Goal: Task Accomplishment & Management: Use online tool/utility

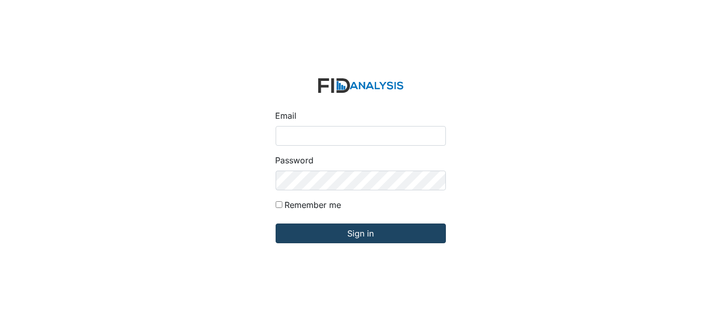
type input "[EMAIL_ADDRESS][DOMAIN_NAME]"
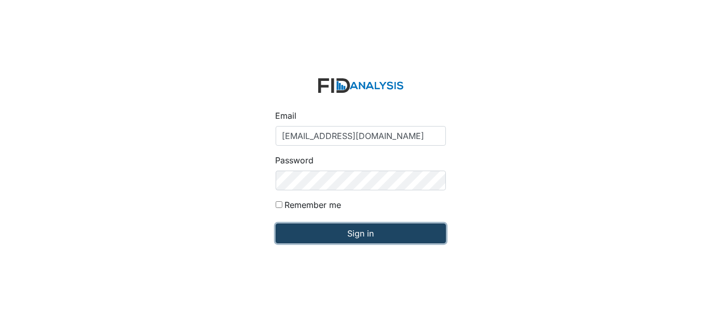
click at [373, 238] on input "Sign in" at bounding box center [361, 234] width 170 height 20
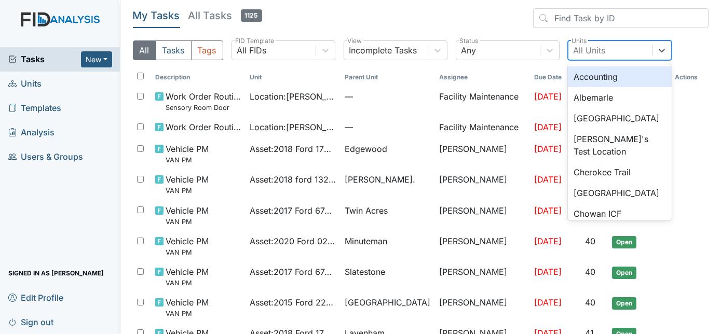
click at [595, 54] on div "All Units" at bounding box center [590, 50] width 32 height 12
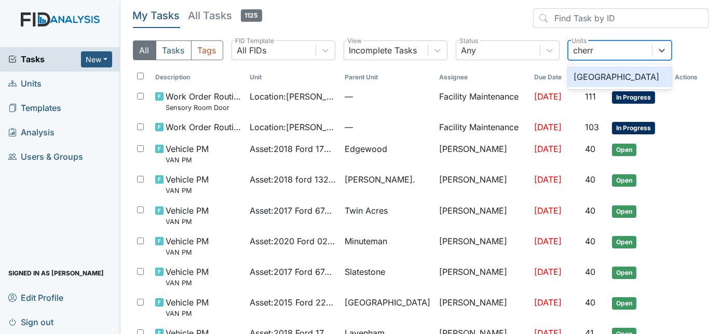
type input "cherry"
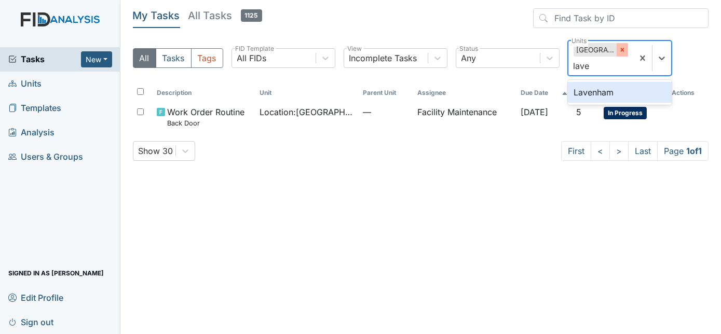
type input "laven"
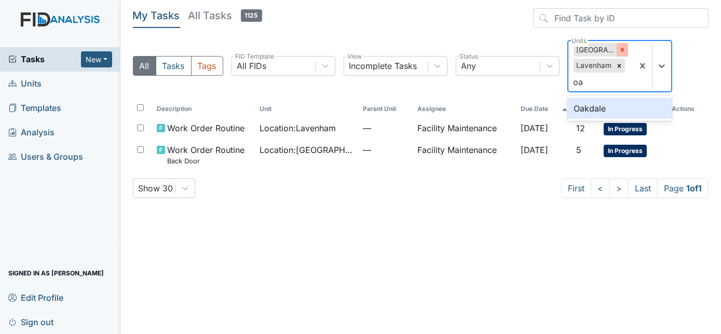
type input "oak"
